Goal: Task Accomplishment & Management: Manage account settings

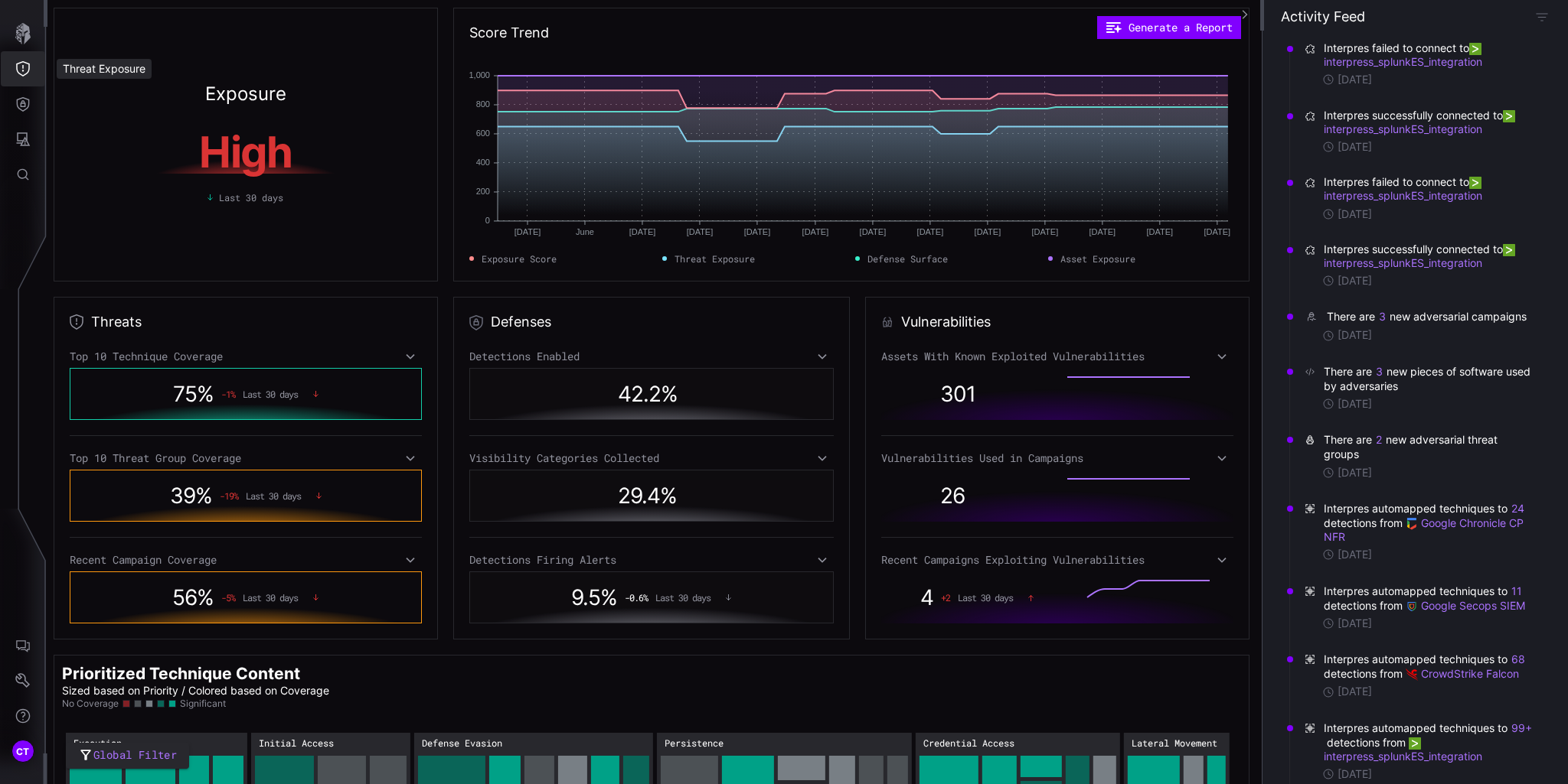
click at [19, 79] on button "Threat Exposure" at bounding box center [23, 69] width 45 height 35
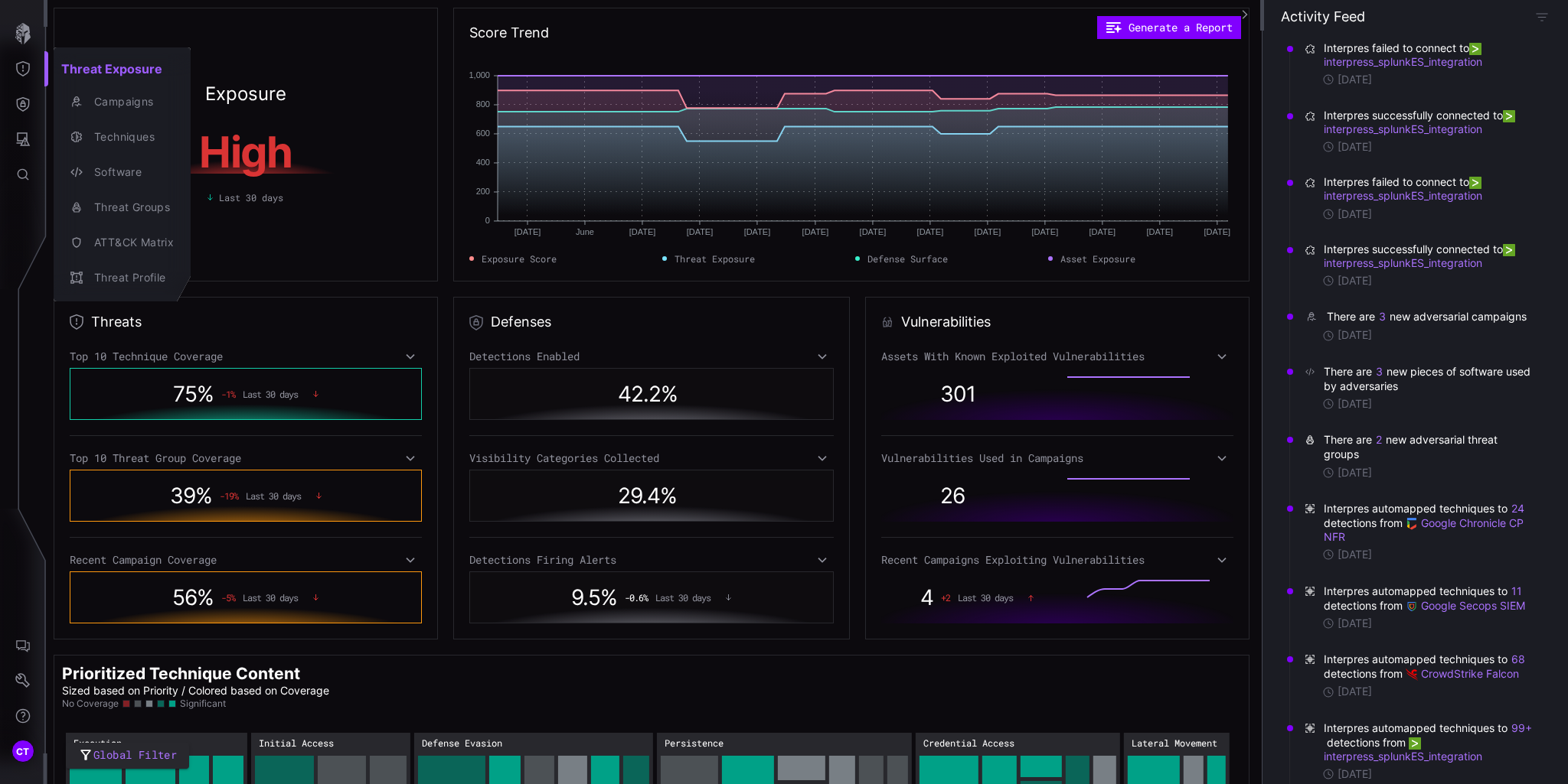
click at [23, 107] on div at bounding box center [784, 392] width 1568 height 784
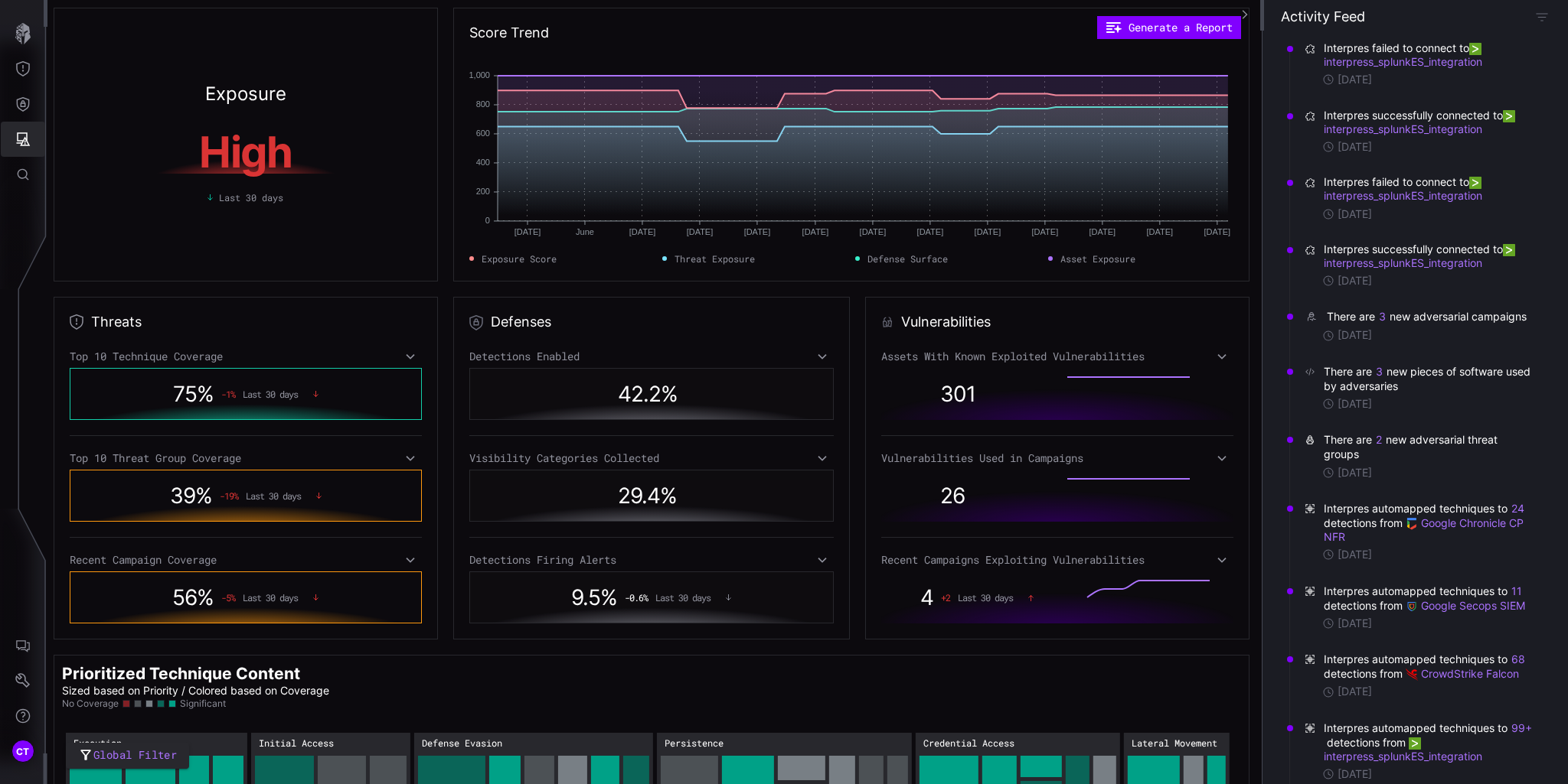
click at [22, 132] on icon "Attack Surface" at bounding box center [23, 139] width 15 height 15
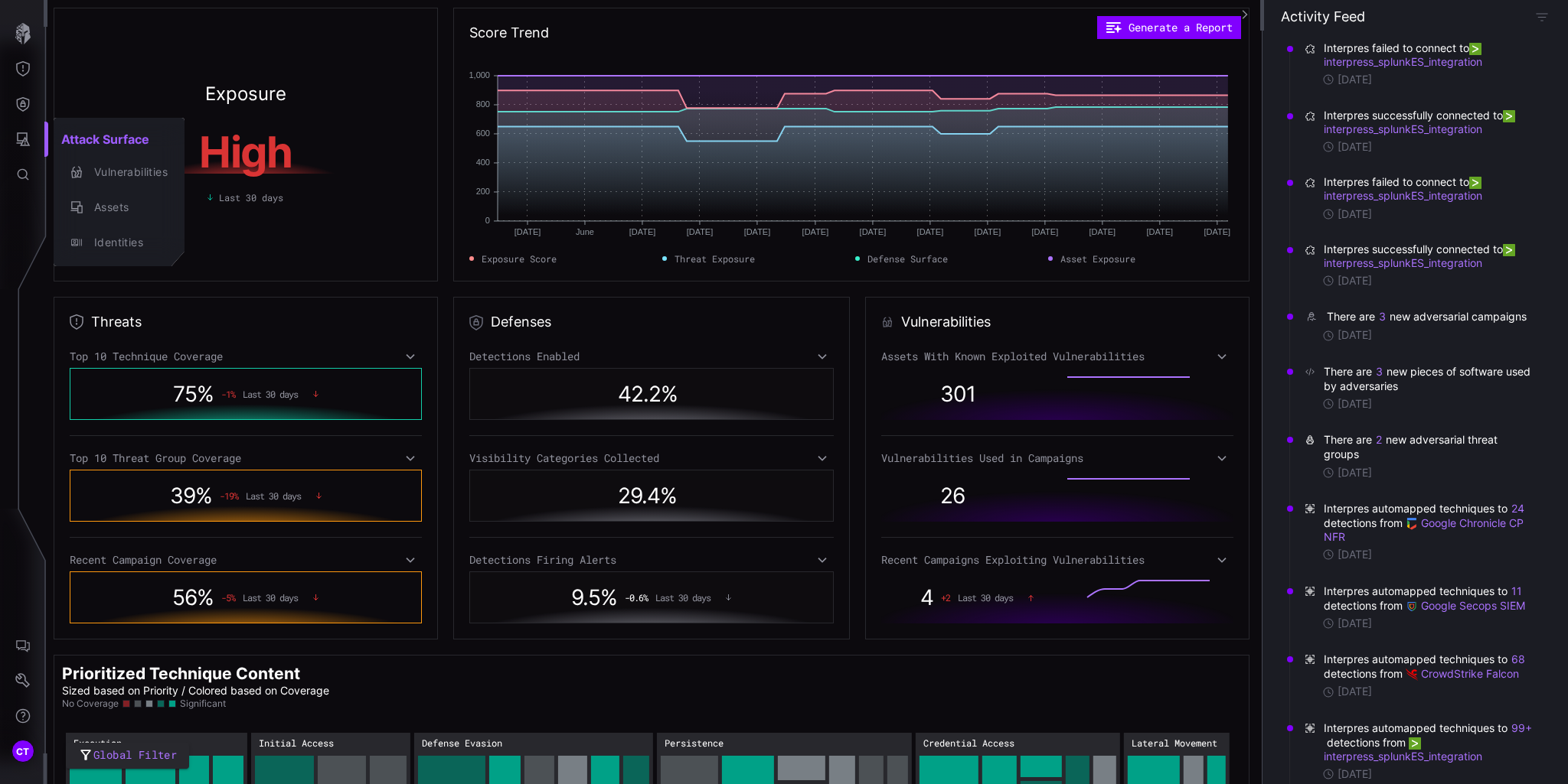
click at [30, 97] on div at bounding box center [784, 392] width 1568 height 784
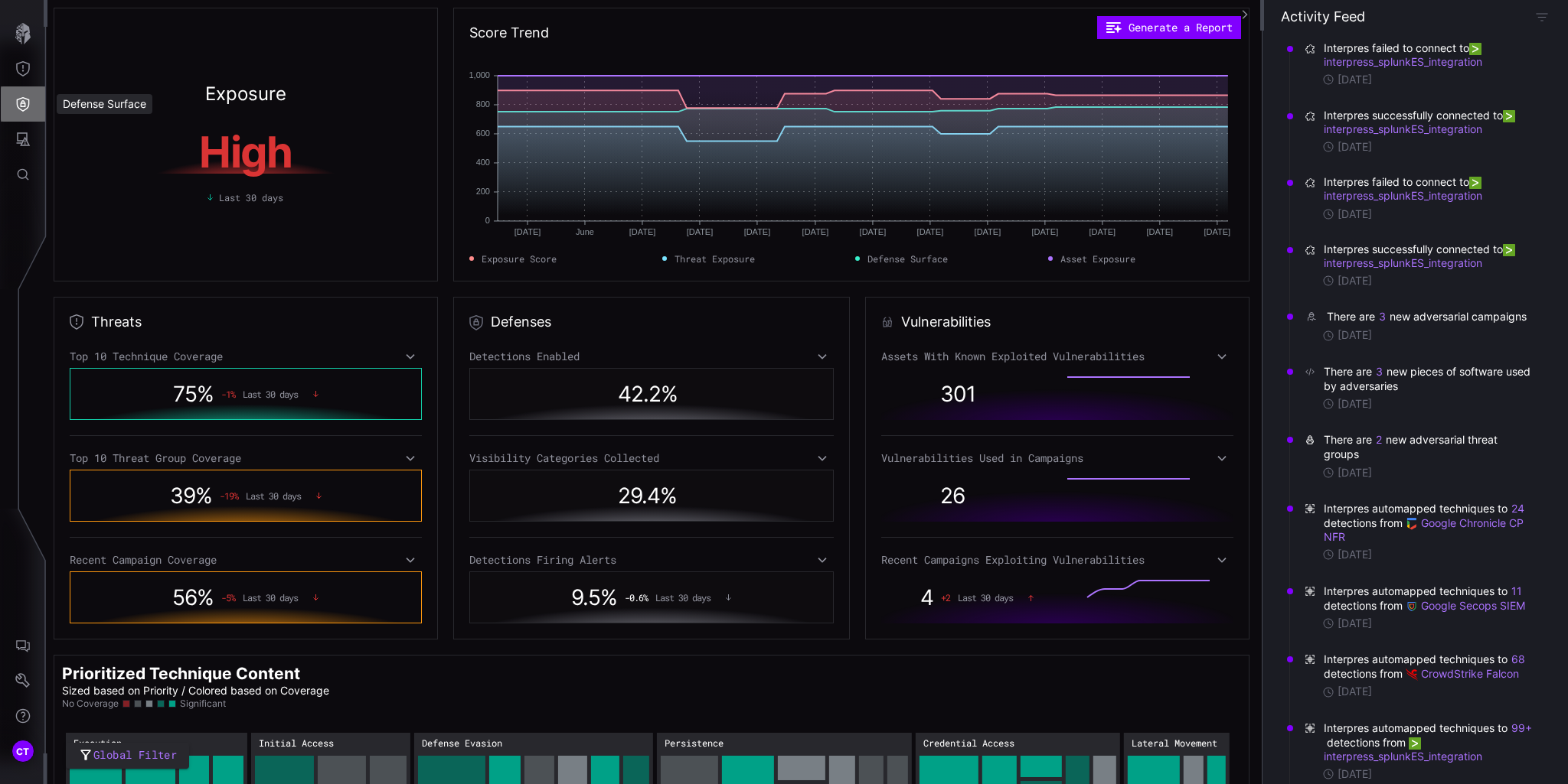
click at [22, 100] on icon "Defense Surface" at bounding box center [23, 104] width 15 height 15
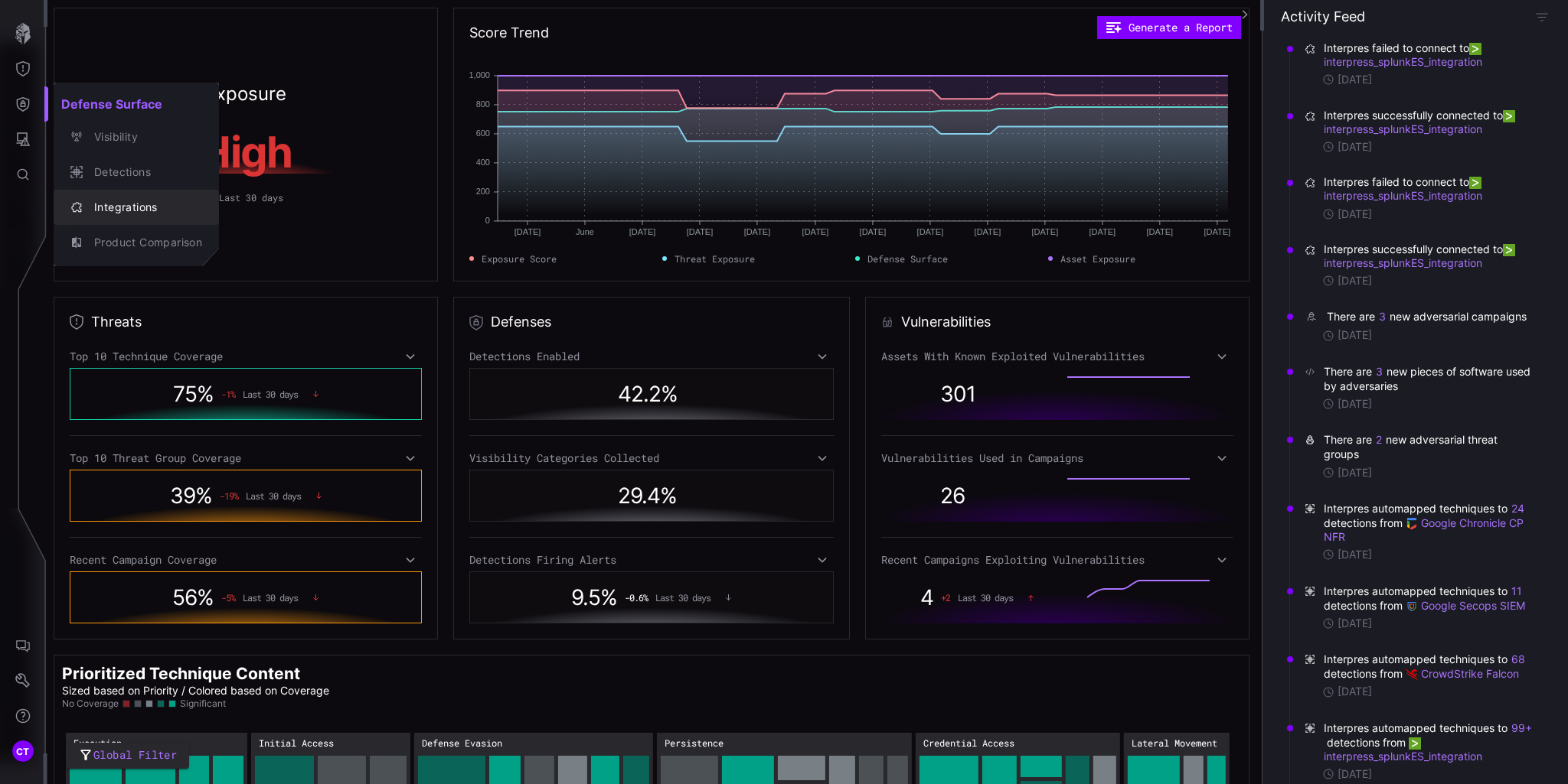
click at [149, 199] on div "Integrations" at bounding box center [145, 208] width 115 height 19
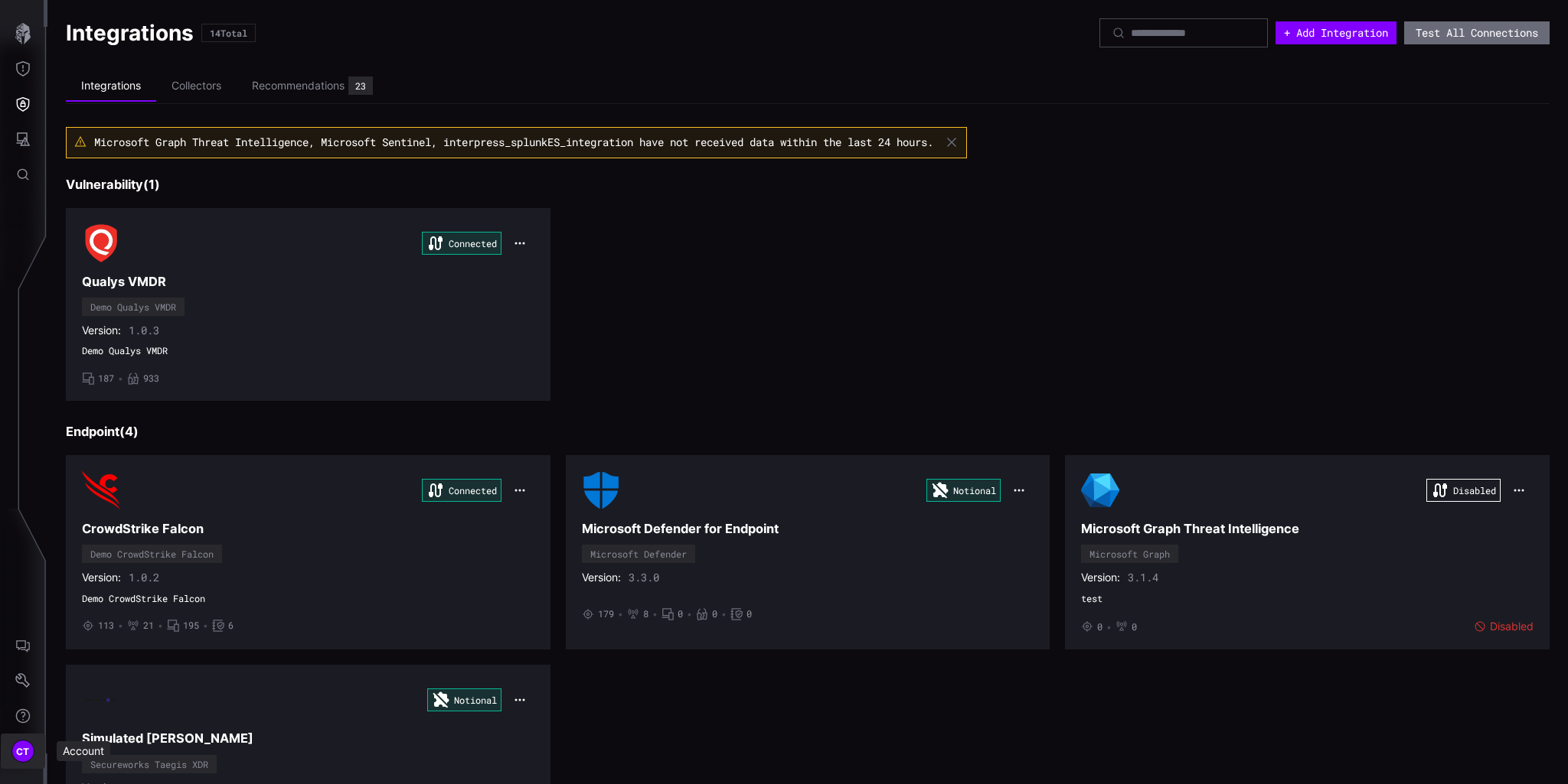
click at [28, 612] on span "CT" at bounding box center [23, 751] width 14 height 16
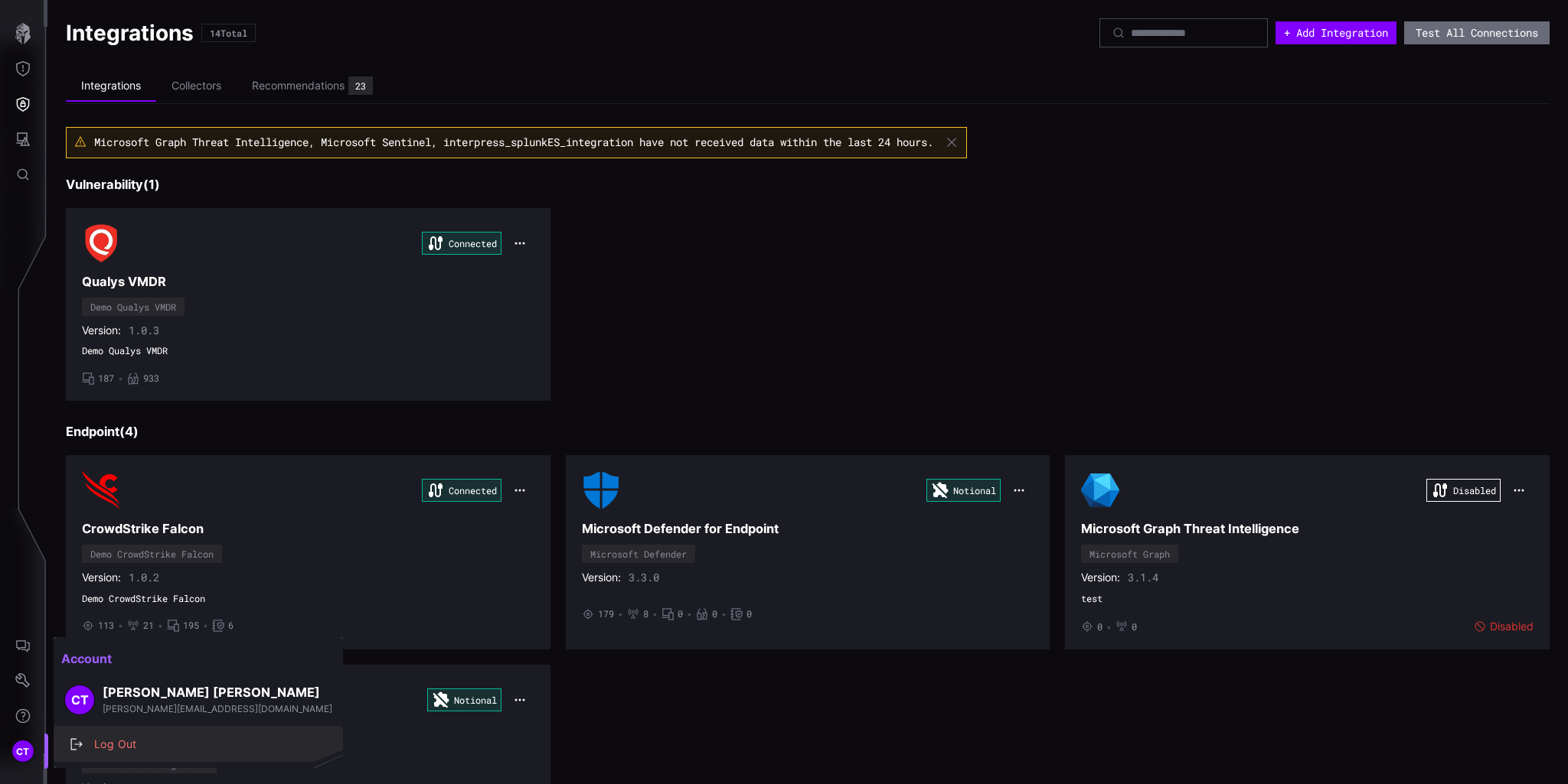
click at [130, 612] on div "Log Out" at bounding box center [206, 744] width 240 height 19
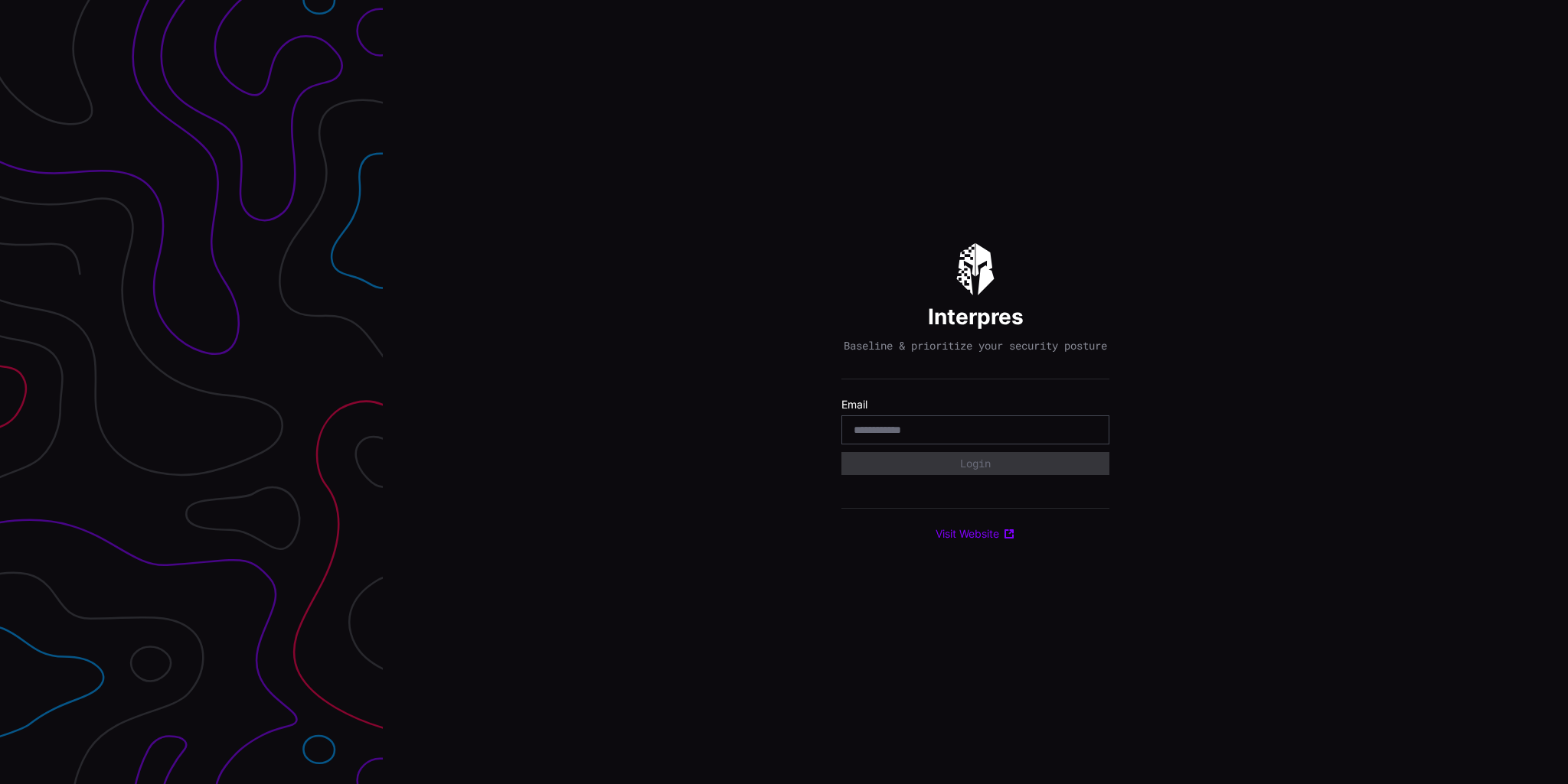
click at [902, 435] on input "email" at bounding box center [975, 430] width 243 height 14
type input "**********"
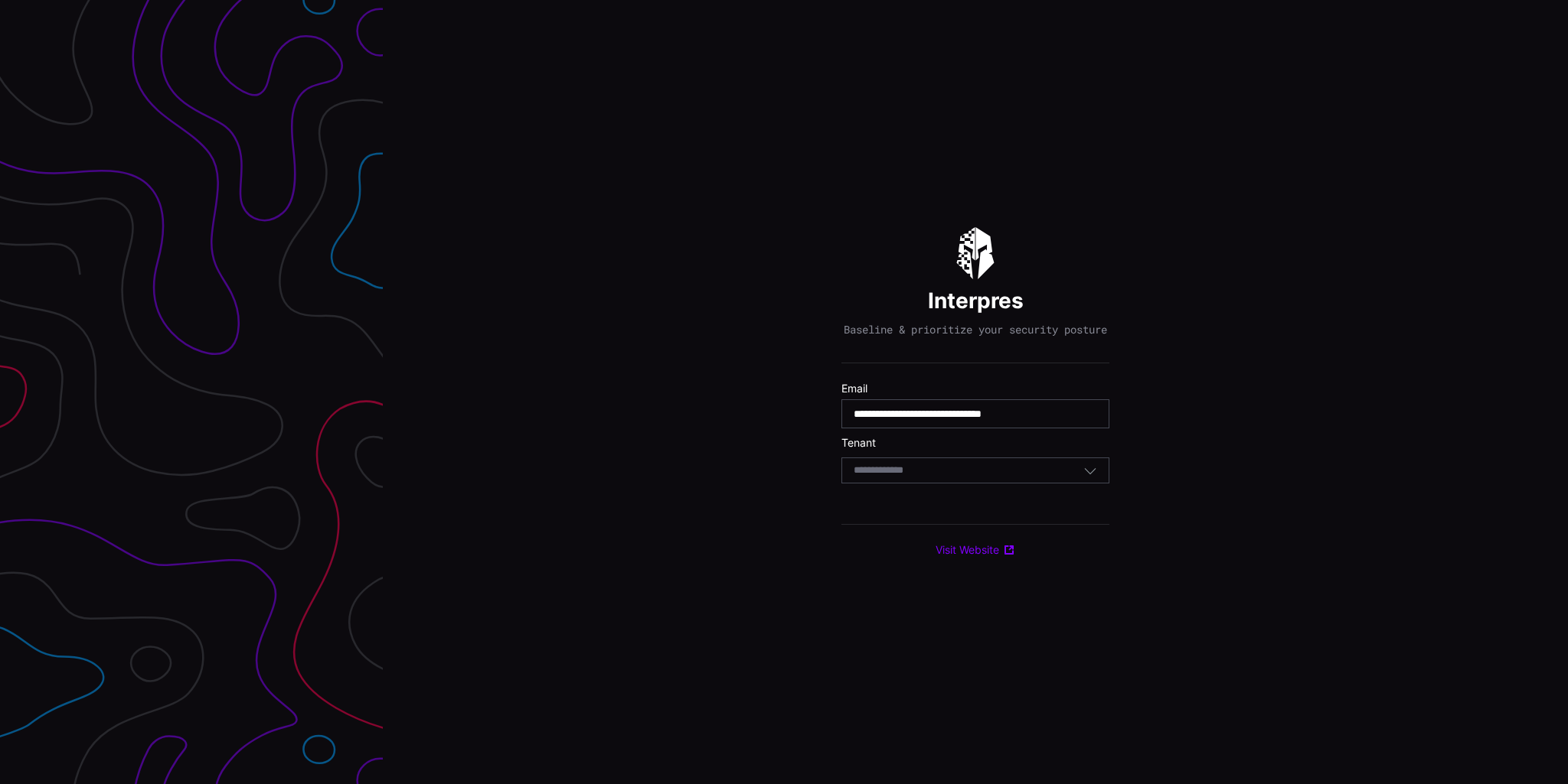
click at [908, 477] on input at bounding box center [894, 470] width 79 height 13
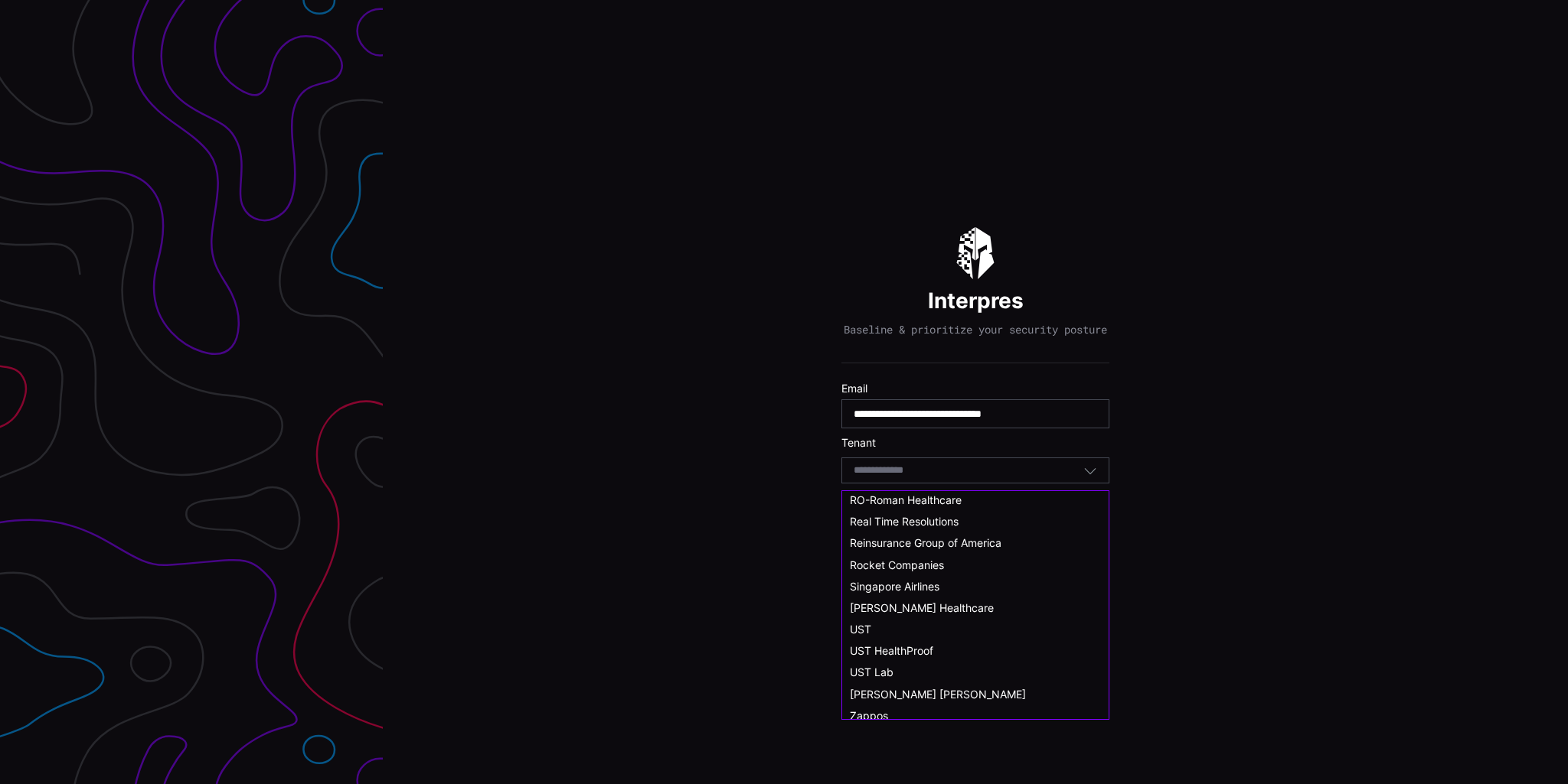
scroll to position [799, 0]
click at [899, 597] on span "Tenet Healthcare" at bounding box center [921, 600] width 144 height 13
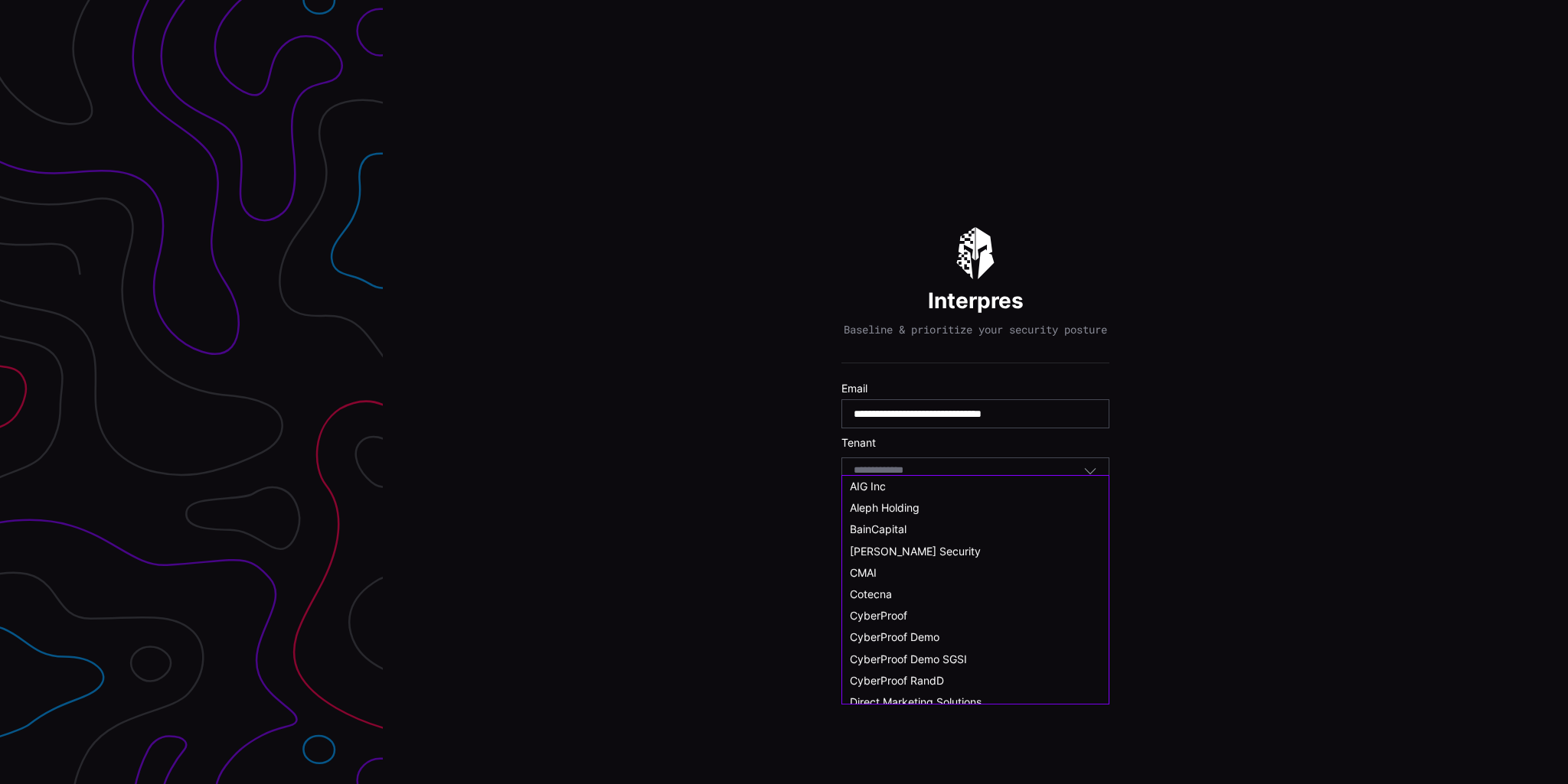
click at [913, 477] on input at bounding box center [887, 470] width 66 height 13
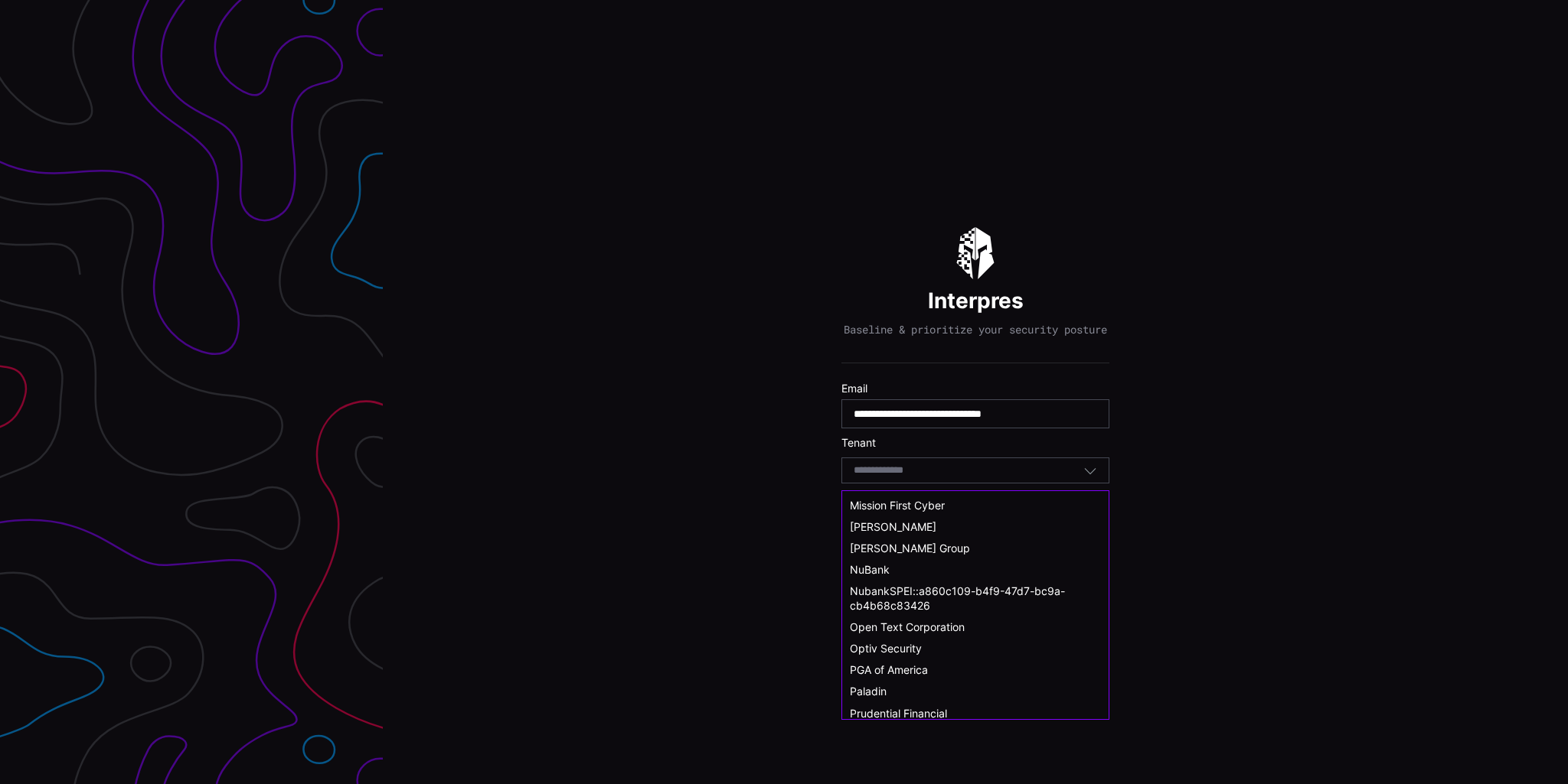
scroll to position [383, 0]
click at [893, 585] on div "LOCIndustries" at bounding box center [975, 593] width 267 height 21
